Goal: Ask a question

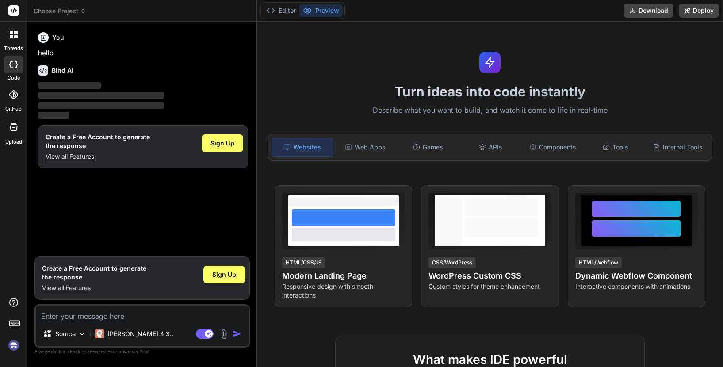
type textarea "x"
click at [373, 150] on div "Web Apps" at bounding box center [365, 147] width 61 height 19
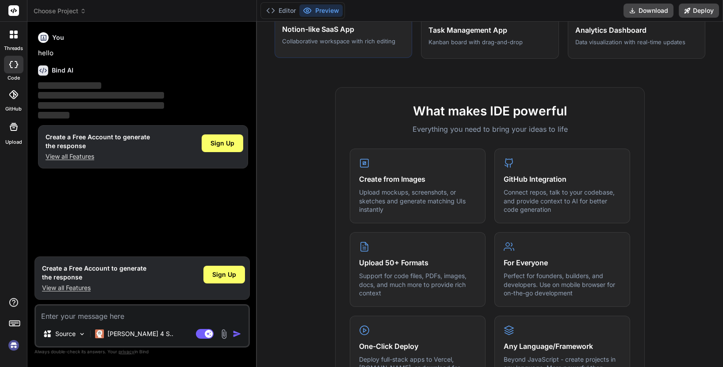
scroll to position [282, 0]
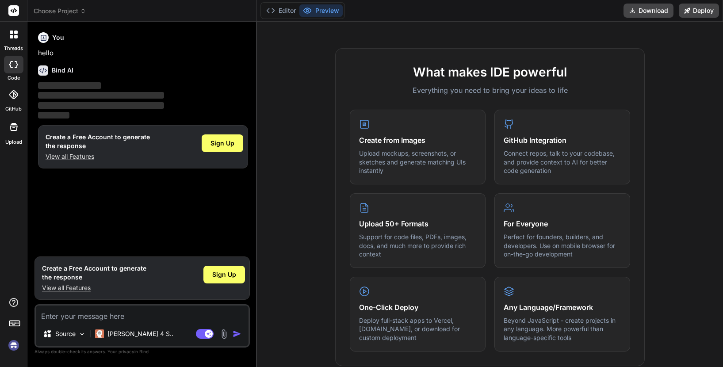
click at [12, 346] on img at bounding box center [13, 345] width 15 height 15
